Goal: Information Seeking & Learning: Stay updated

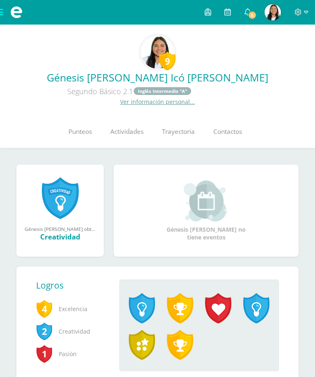
click at [3, 10] on span at bounding box center [16, 12] width 33 height 25
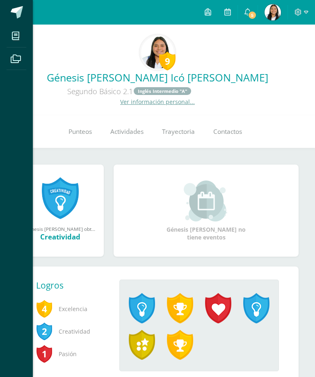
click at [20, 14] on span at bounding box center [17, 12] width 12 height 12
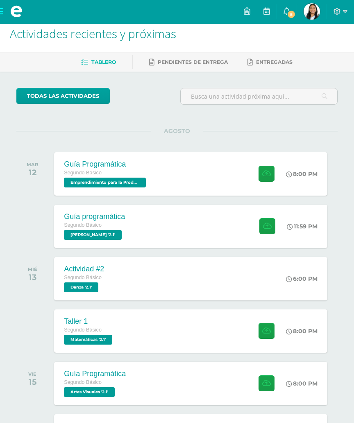
scroll to position [10, 0]
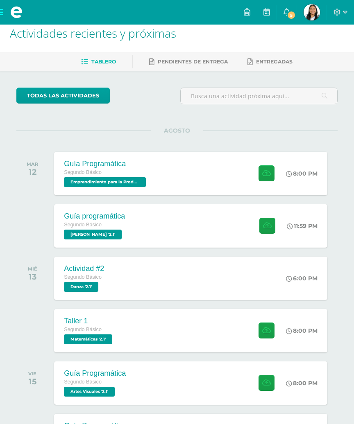
click at [285, 14] on icon at bounding box center [287, 11] width 7 height 7
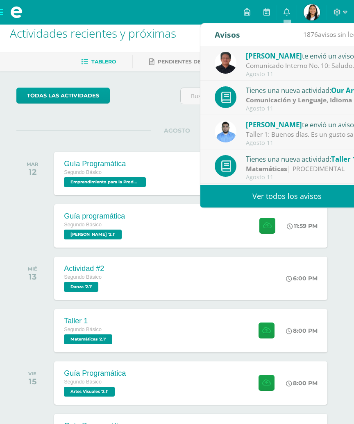
click at [331, 63] on div "Comunicado Interno No. 10: Saludos Cordiales, Por este medio se hace notificaci…" at bounding box center [303, 65] width 114 height 9
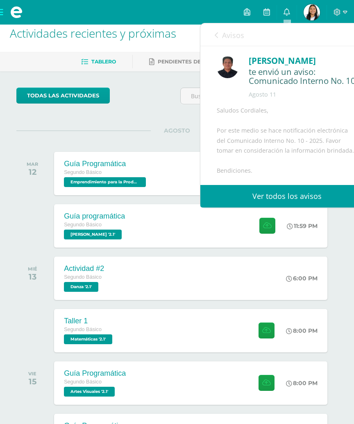
click at [330, 197] on link "Ver todos los avisos" at bounding box center [286, 196] width 173 height 23
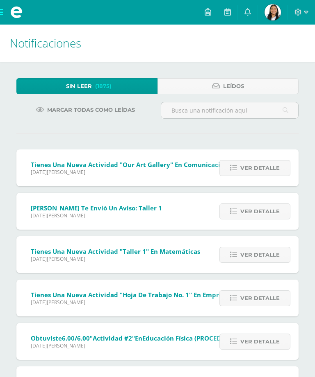
click at [266, 256] on span "Ver detalle" at bounding box center [259, 254] width 39 height 15
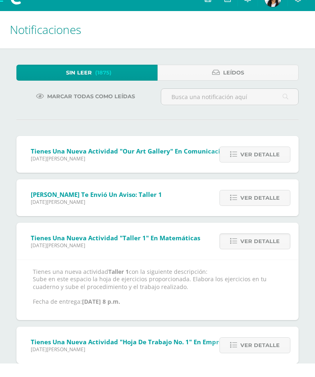
scroll to position [14, 0]
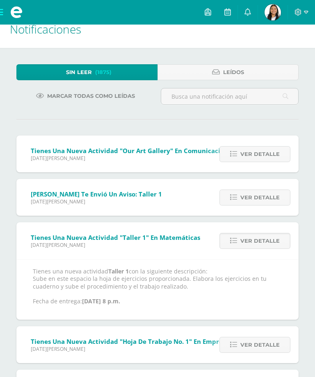
click at [266, 200] on span "Ver detalle" at bounding box center [259, 197] width 39 height 15
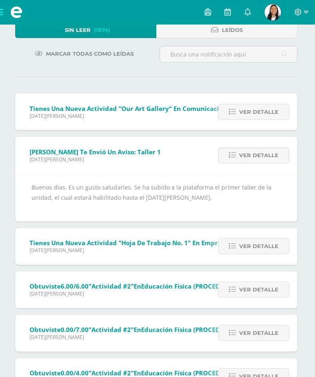
scroll to position [0, 1]
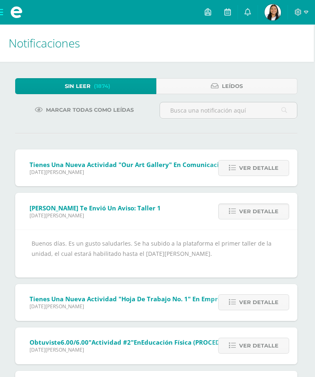
click at [265, 170] on span "Ver detalle" at bounding box center [258, 168] width 39 height 15
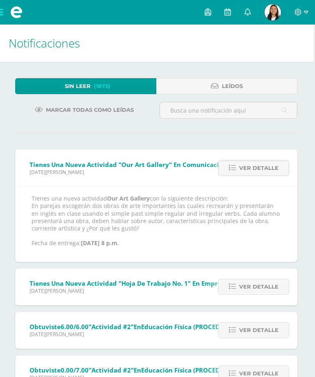
scroll to position [0, 0]
